Goal: Find specific page/section: Find specific page/section

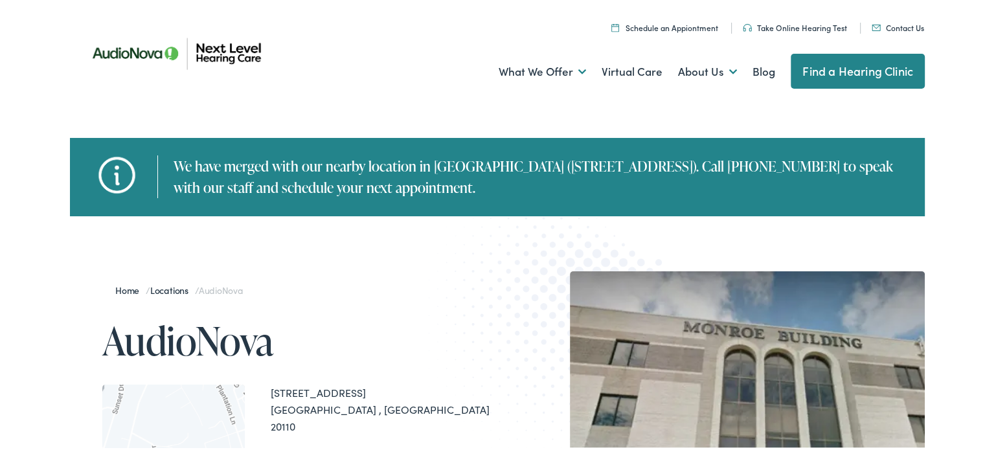
click at [481, 159] on div "We have merged with our nearby location in [GEOGRAPHIC_DATA] ([STREET_ADDRESS])…" at bounding box center [534, 175] width 755 height 43
click at [521, 156] on div "We have merged with our nearby location in Culpeper (13220 Lovers Lane). Call (…" at bounding box center [534, 175] width 755 height 43
drag, startPoint x: 720, startPoint y: 166, endPoint x: 632, endPoint y: 167, distance: 88.8
click at [632, 167] on div "We have merged with our nearby location in Culpeper (13220 Lovers Lane). Call (…" at bounding box center [534, 175] width 755 height 43
copy div "540) 829-9005"
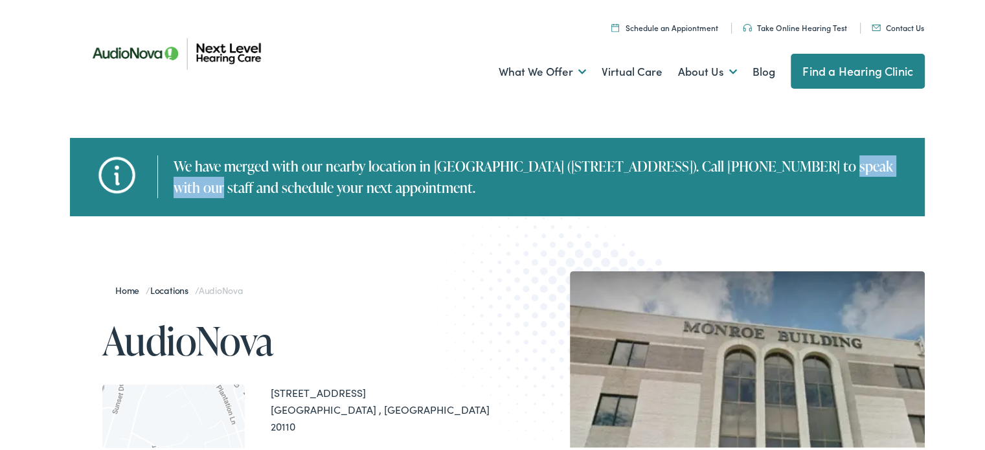
click at [161, 288] on link "Locations" at bounding box center [172, 288] width 45 height 13
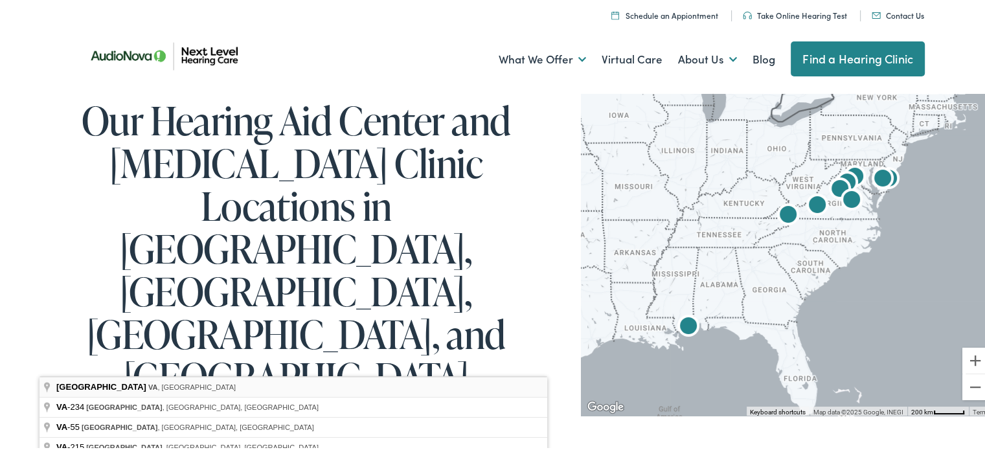
type input "[GEOGRAPHIC_DATA], [GEOGRAPHIC_DATA], [GEOGRAPHIC_DATA]"
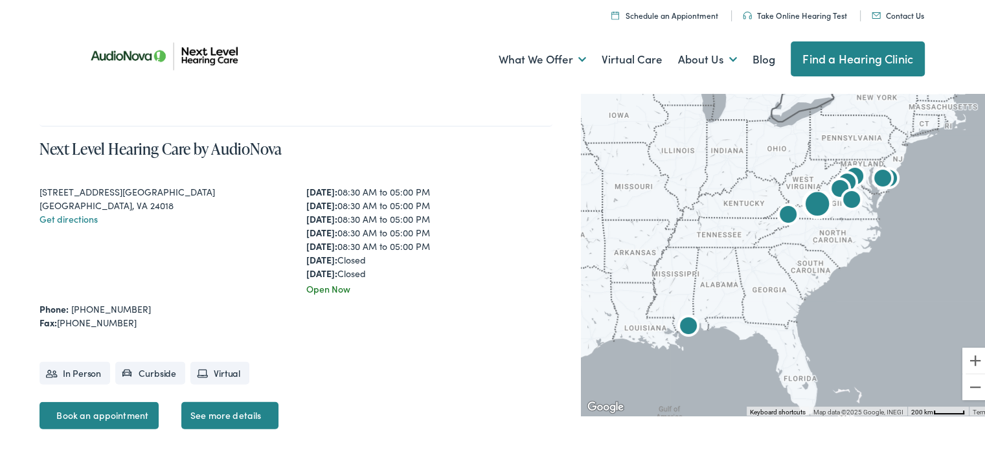
scroll to position [2915, 0]
